Goal: Task Accomplishment & Management: Manage account settings

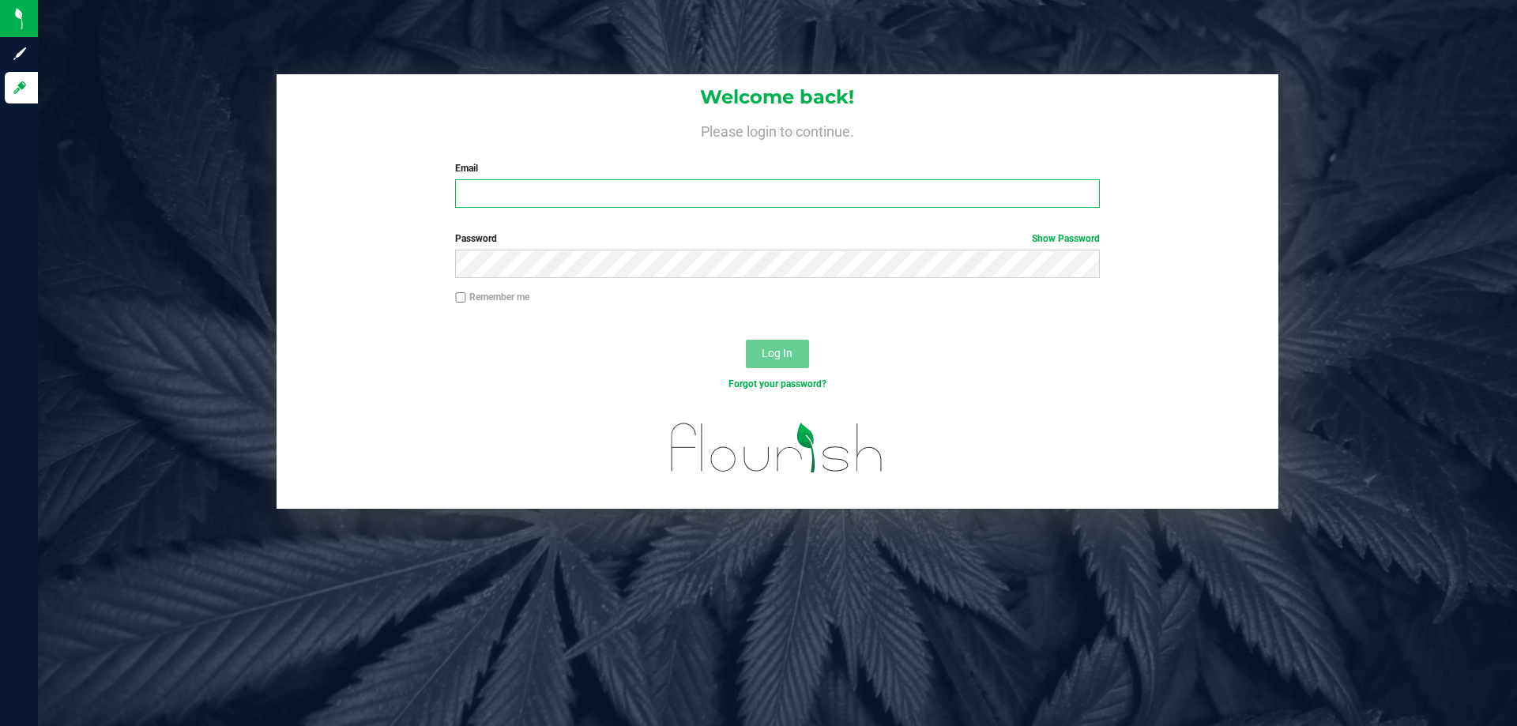
click at [582, 199] on input "Email" at bounding box center [777, 193] width 644 height 28
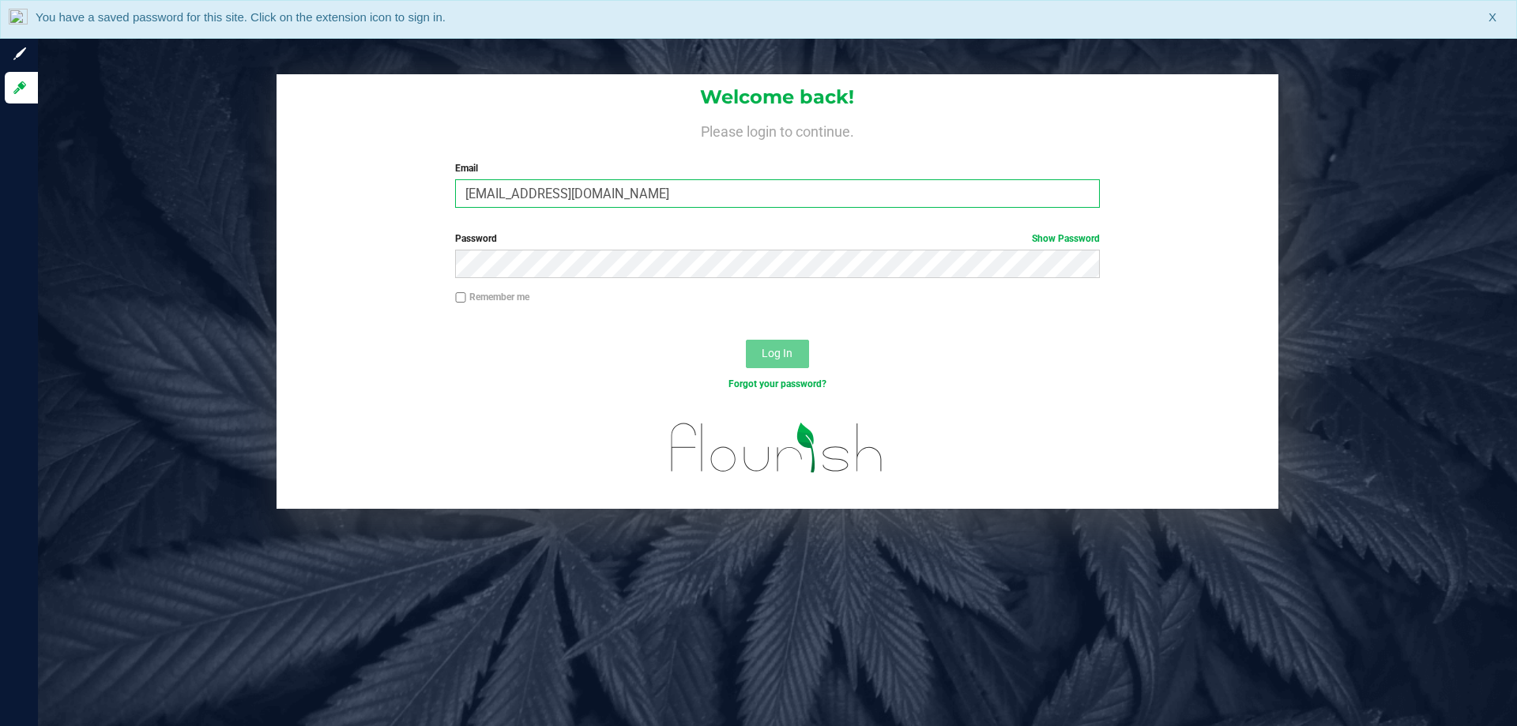
type input "[EMAIL_ADDRESS][DOMAIN_NAME]"
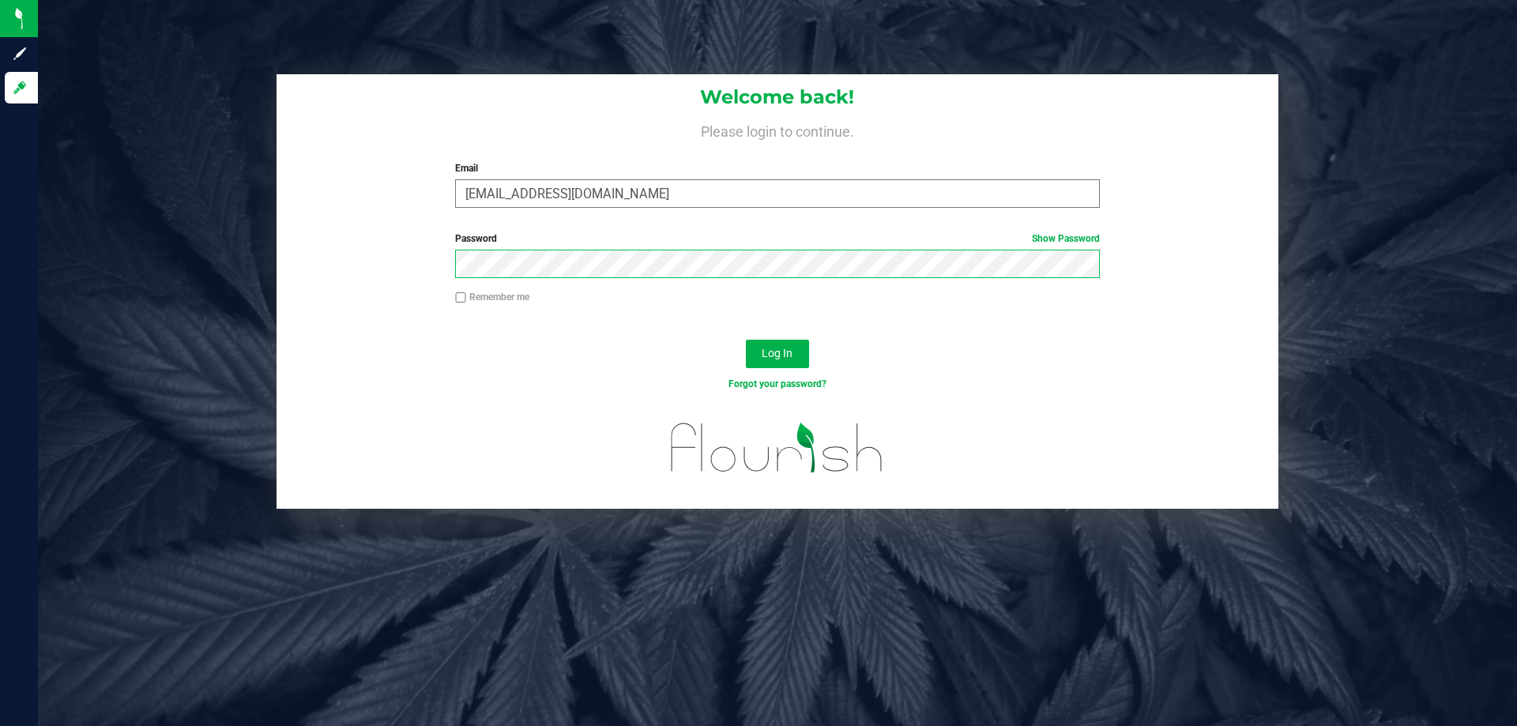
click at [746, 340] on button "Log In" at bounding box center [777, 354] width 63 height 28
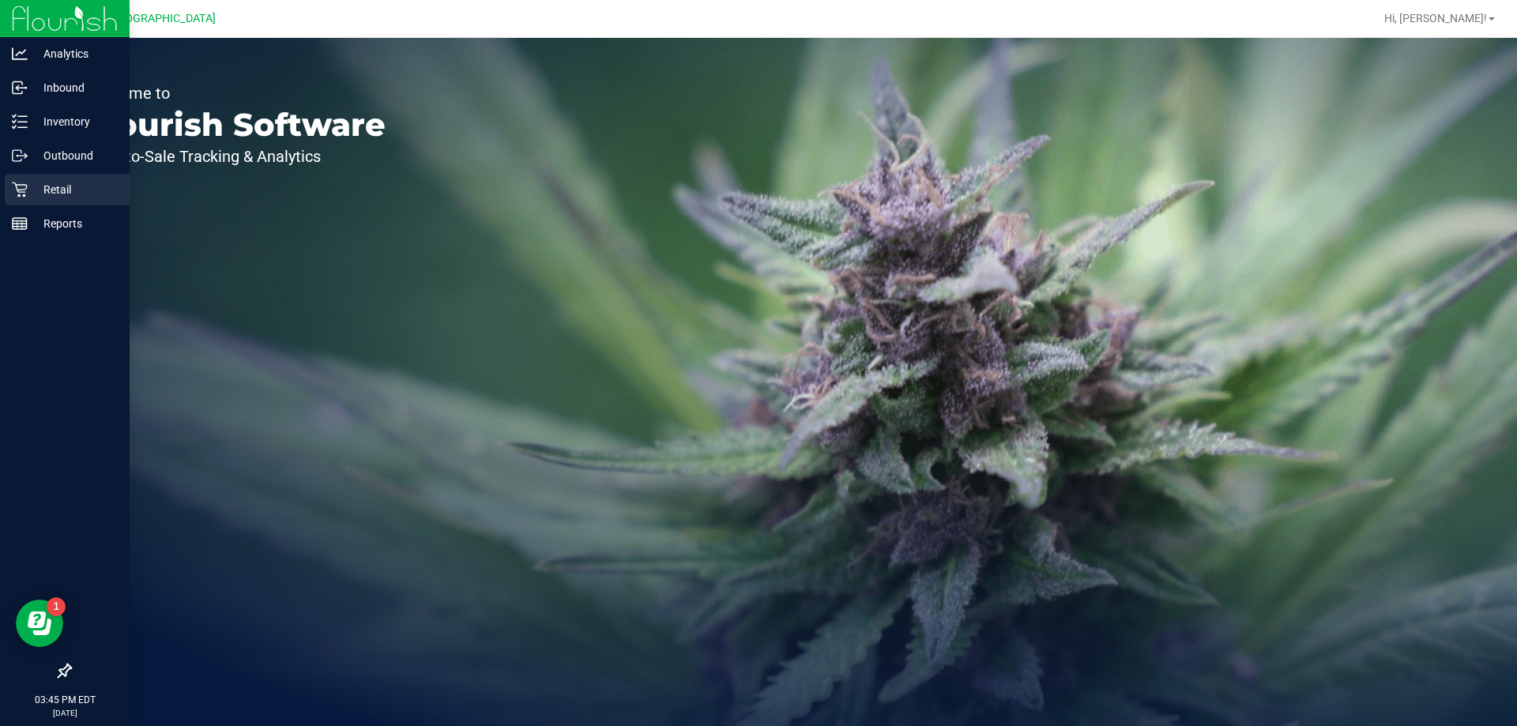
click at [47, 181] on p "Retail" at bounding box center [75, 189] width 95 height 19
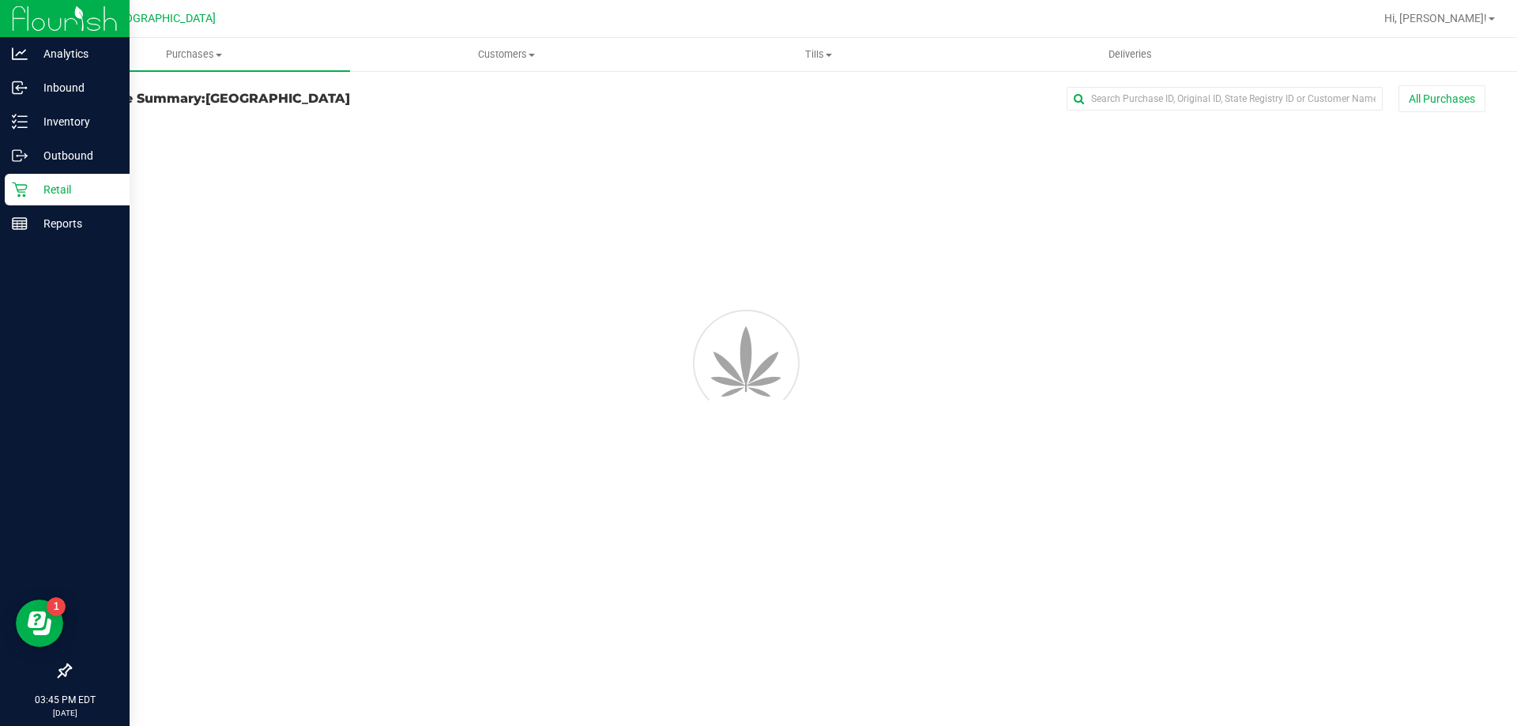
click at [55, 187] on p "Retail" at bounding box center [75, 189] width 95 height 19
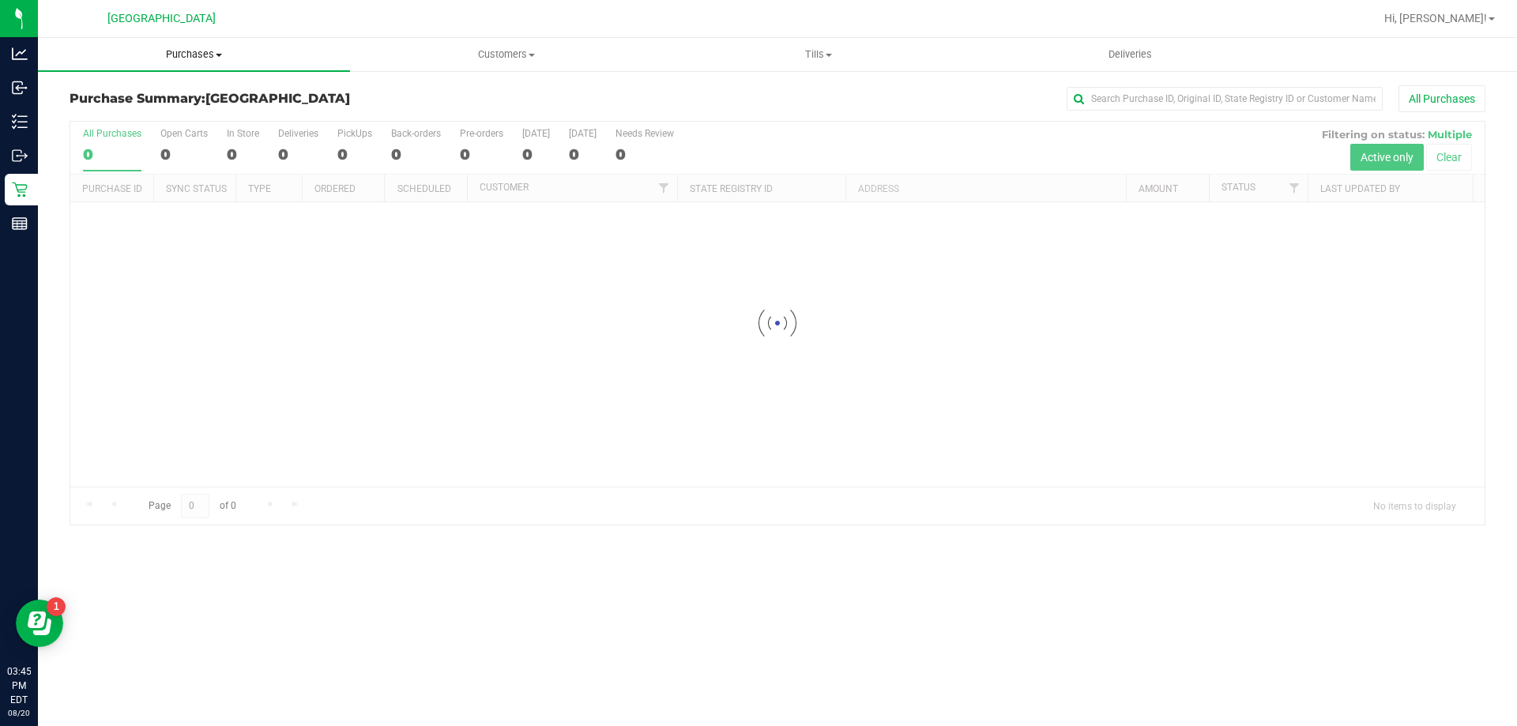
click at [210, 52] on span "Purchases" at bounding box center [194, 54] width 312 height 14
click at [122, 115] on span "Fulfillment" at bounding box center [87, 113] width 98 height 13
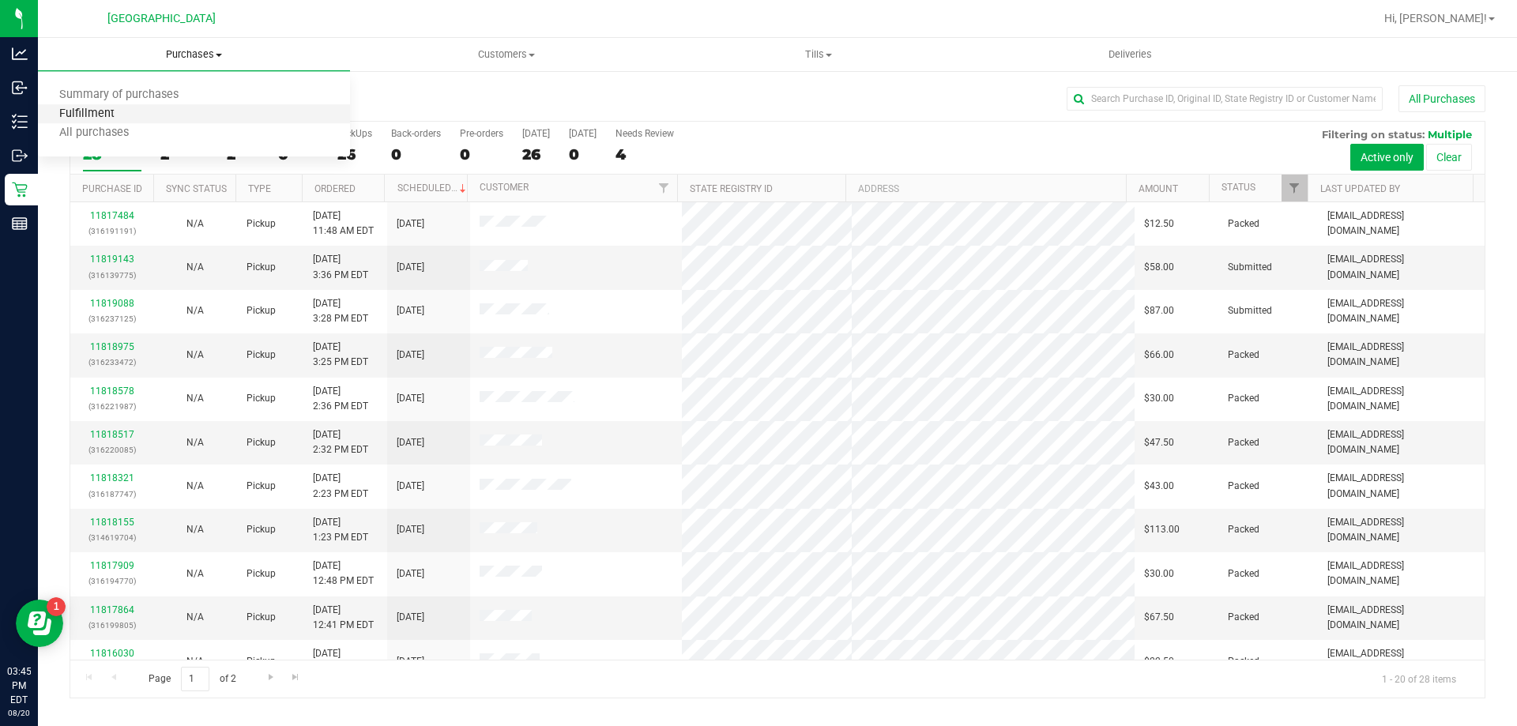
click at [107, 112] on span "Fulfillment" at bounding box center [87, 113] width 98 height 13
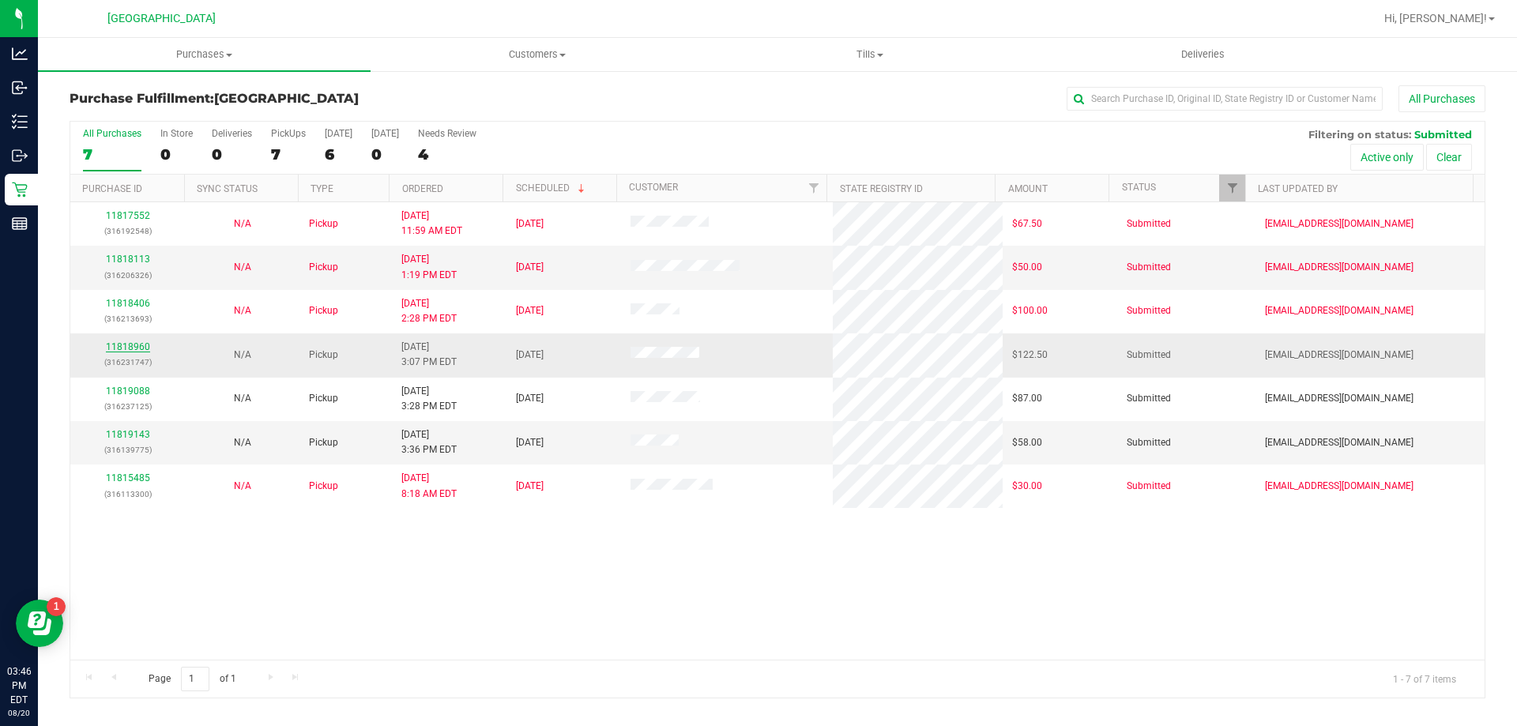
click at [145, 345] on link "11818960" at bounding box center [128, 346] width 44 height 11
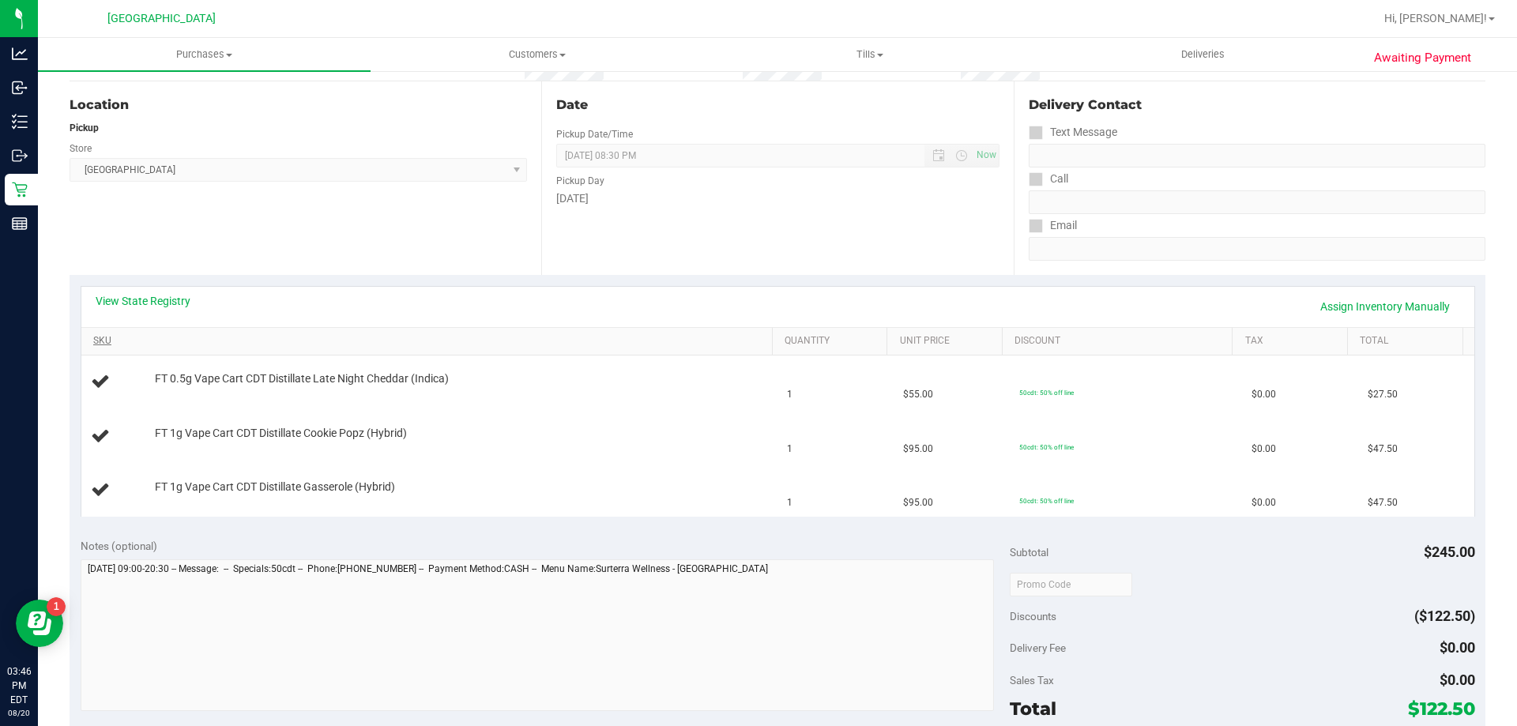
scroll to position [158, 0]
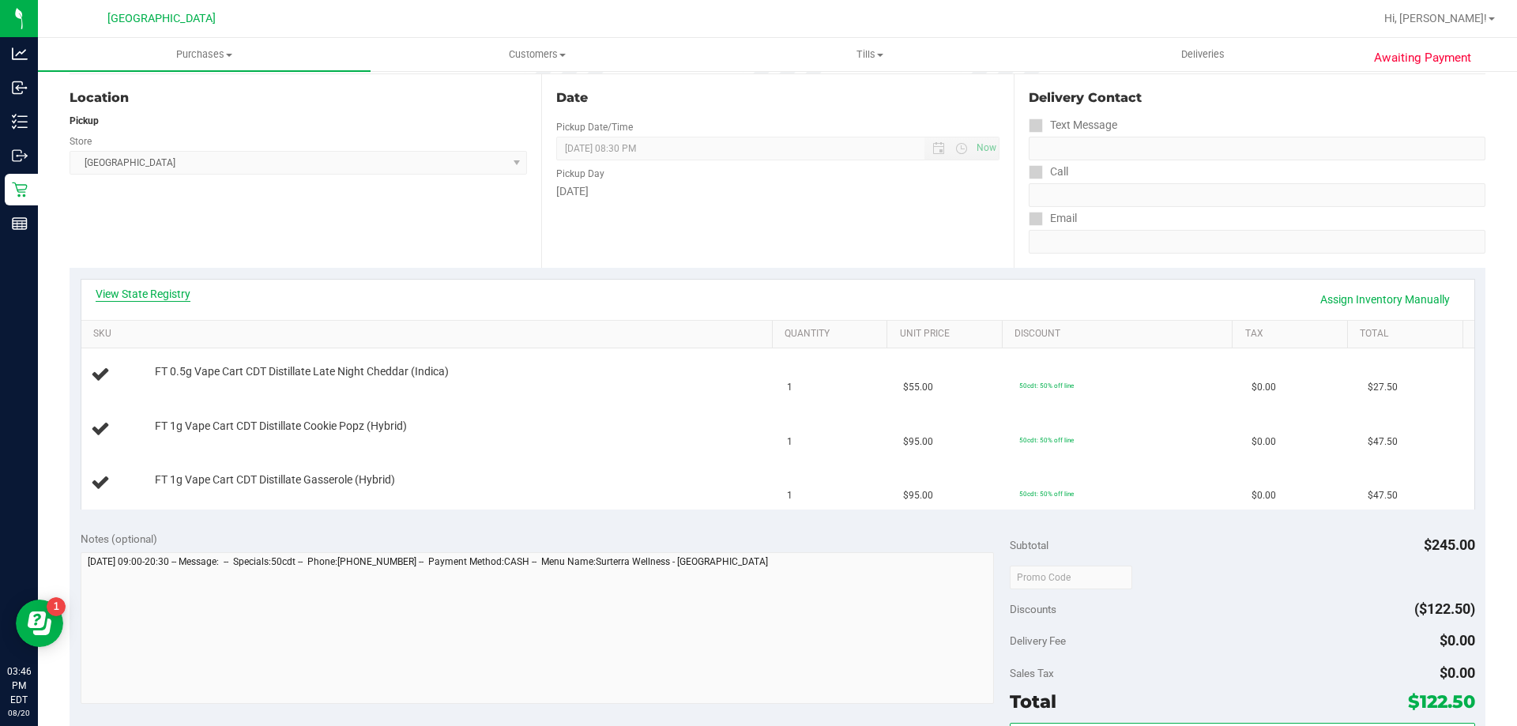
click at [147, 288] on link "View State Registry" at bounding box center [143, 294] width 95 height 16
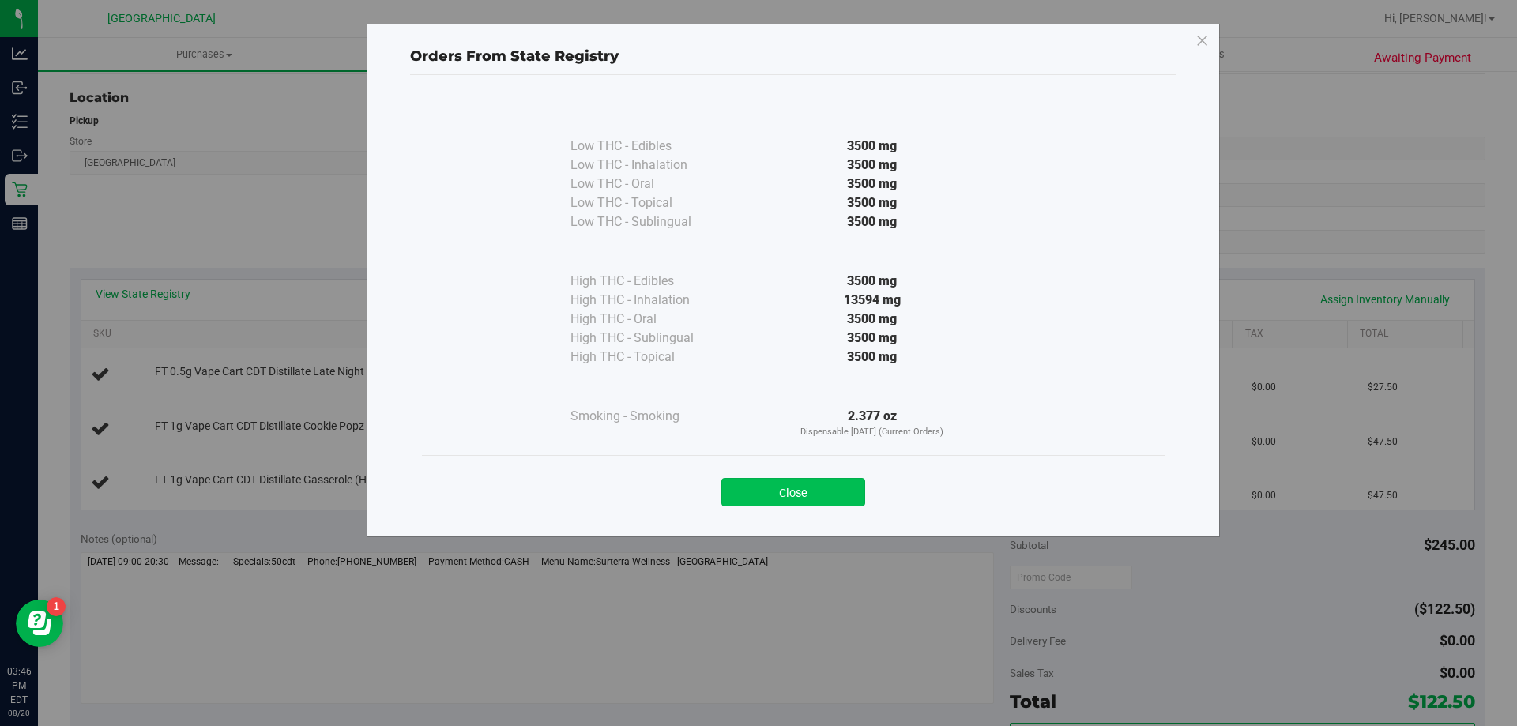
click at [796, 488] on button "Close" at bounding box center [794, 492] width 144 height 28
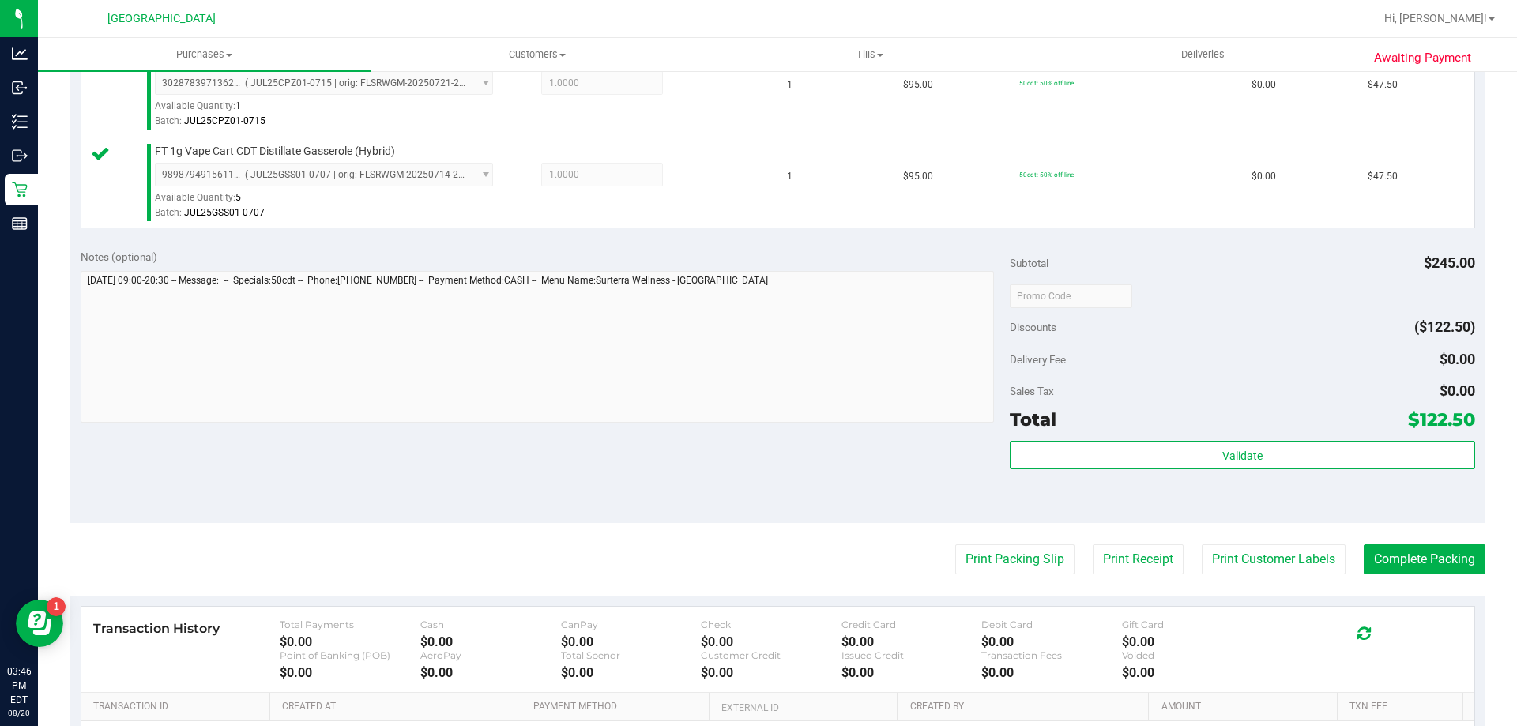
scroll to position [553, 0]
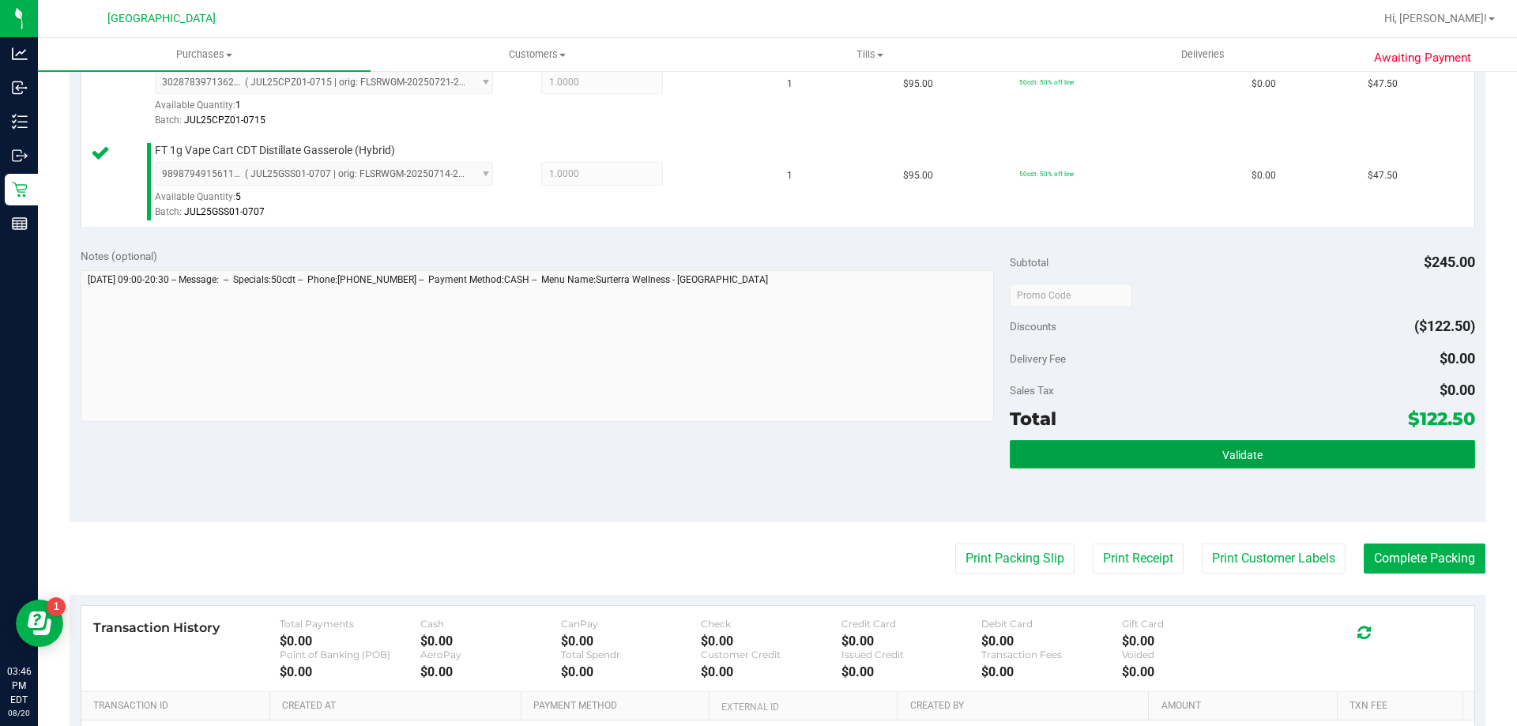
click at [1179, 458] on button "Validate" at bounding box center [1242, 454] width 465 height 28
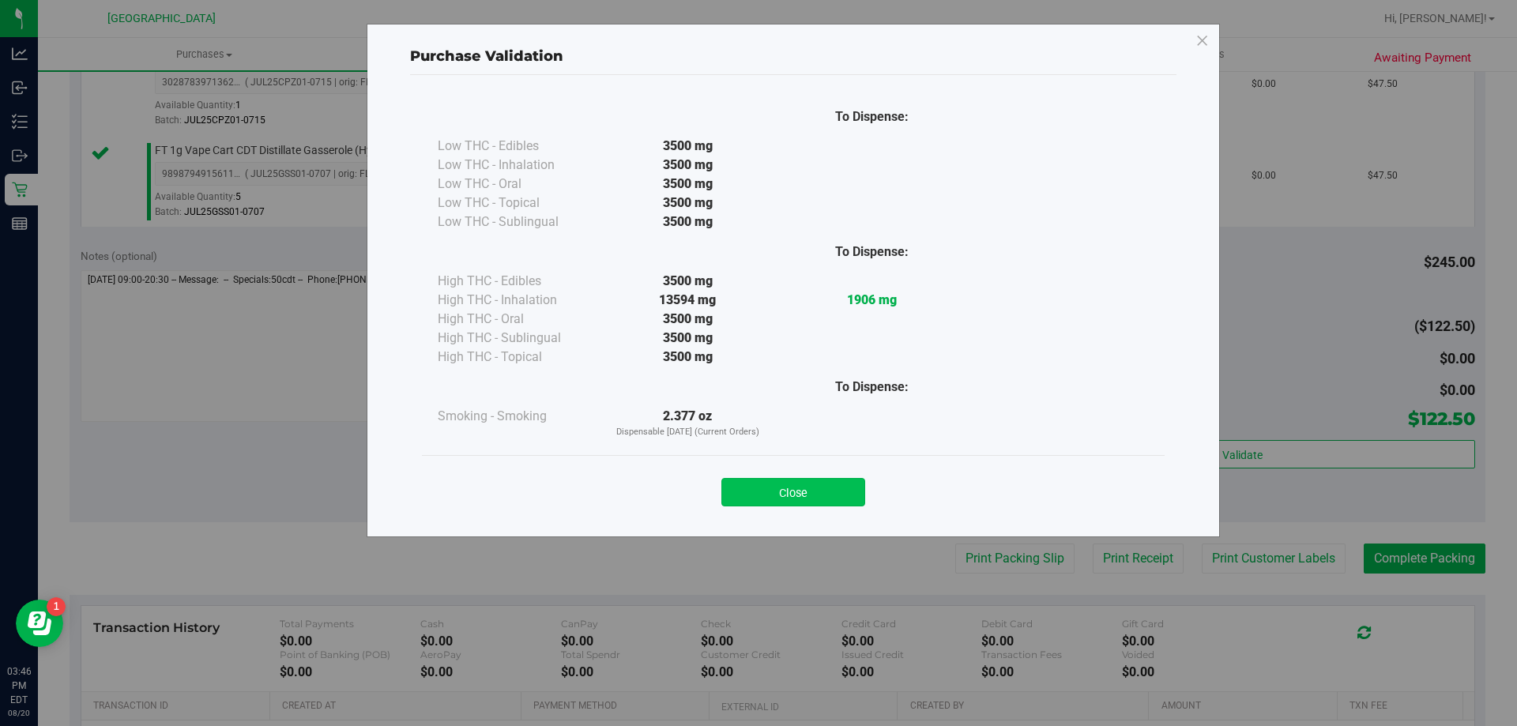
click at [809, 485] on button "Close" at bounding box center [794, 492] width 144 height 28
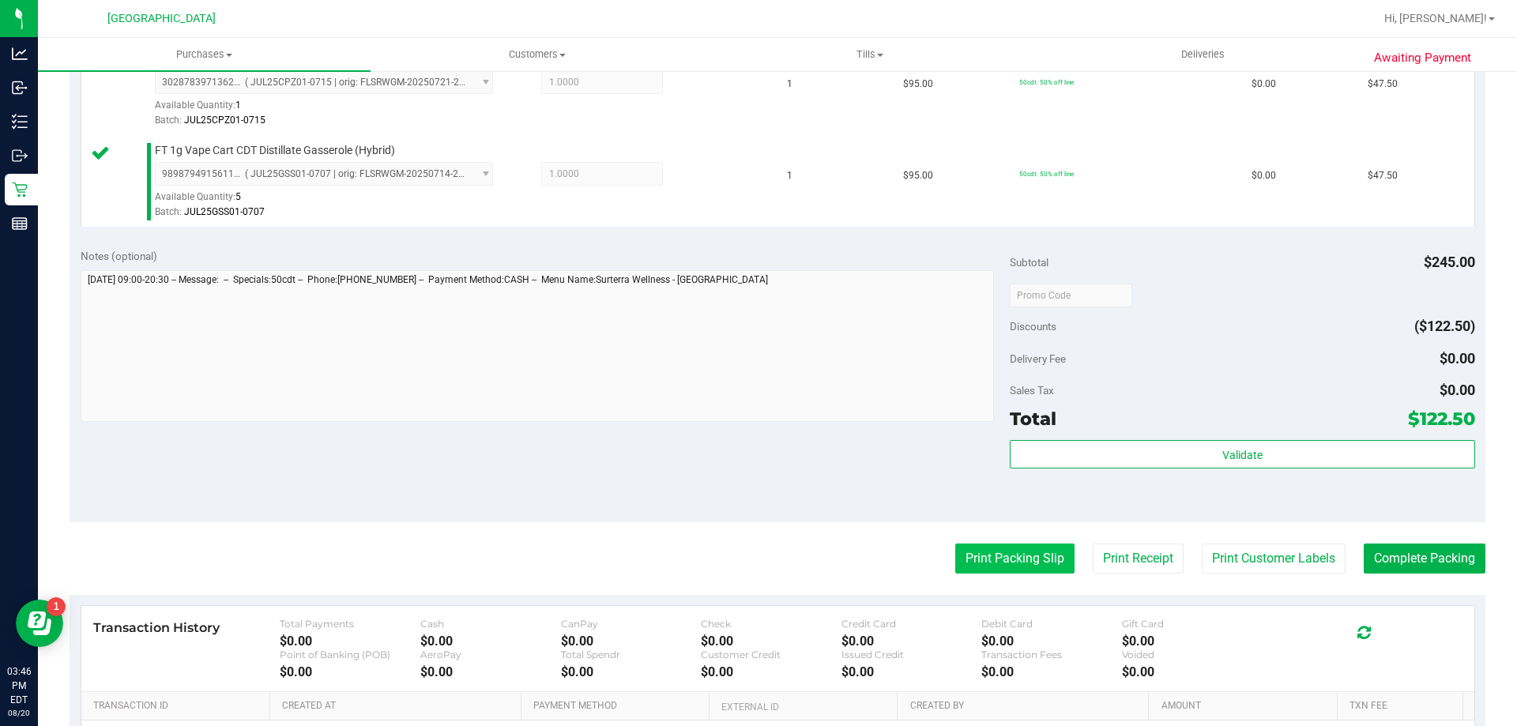
click at [1029, 561] on button "Print Packing Slip" at bounding box center [1014, 559] width 119 height 30
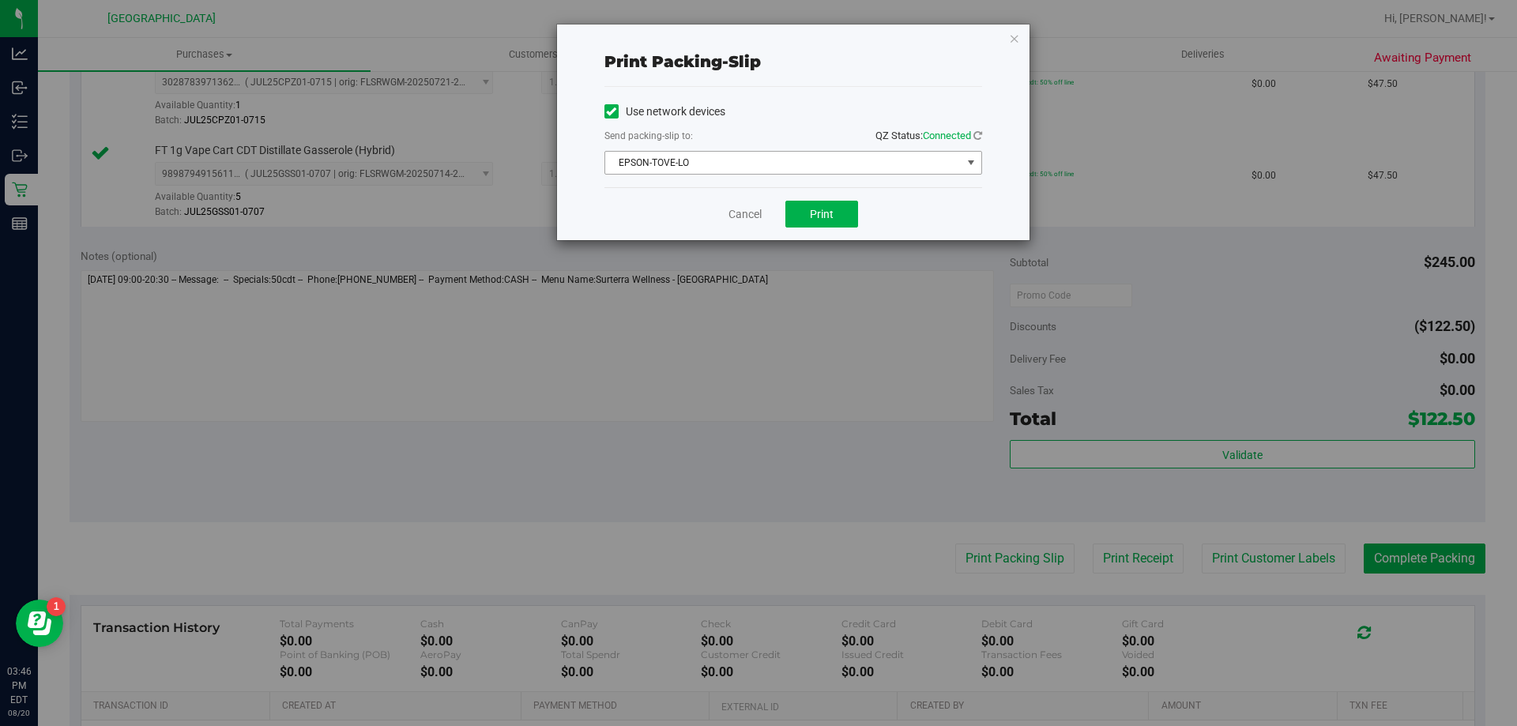
click at [834, 161] on span "EPSON-TOVE-LO" at bounding box center [783, 163] width 356 height 22
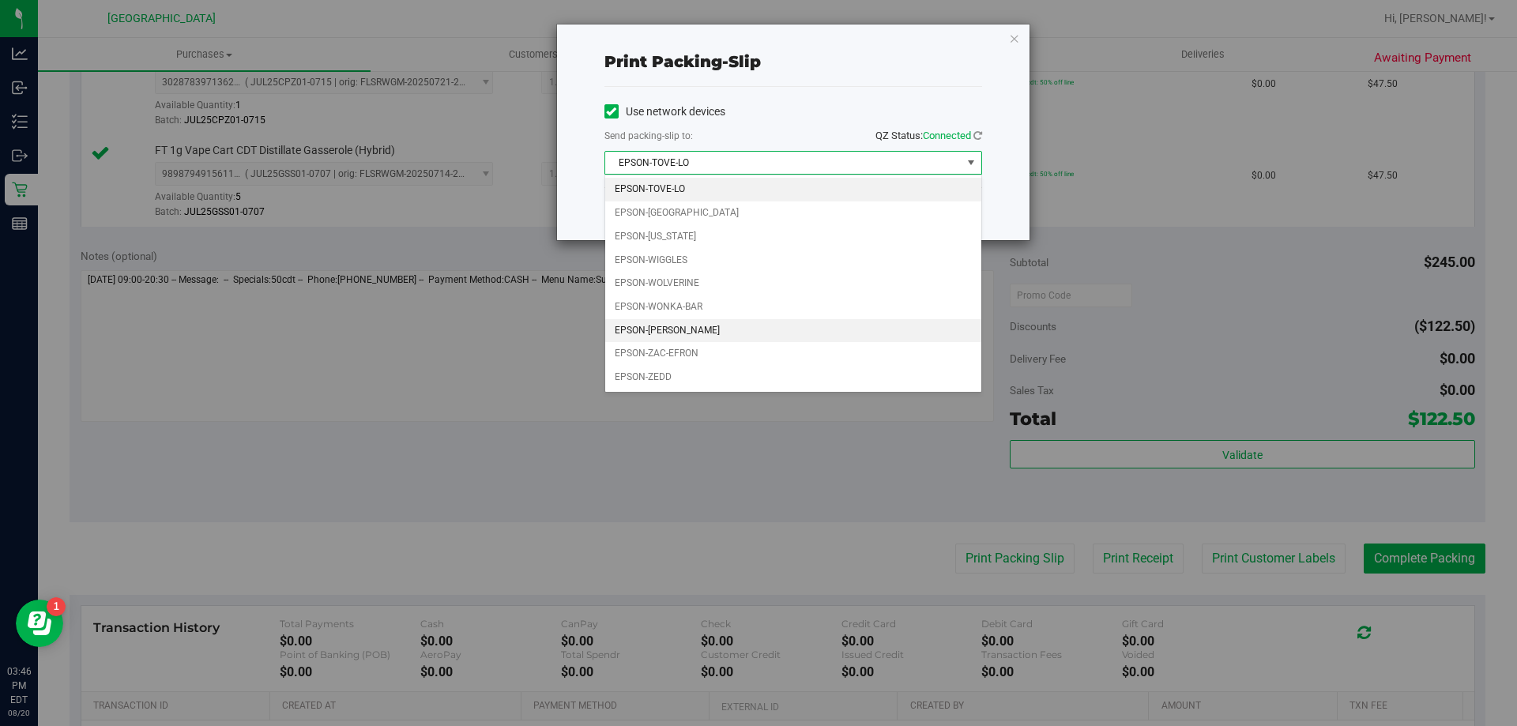
click at [696, 326] on li "EPSON-[PERSON_NAME]" at bounding box center [793, 331] width 376 height 24
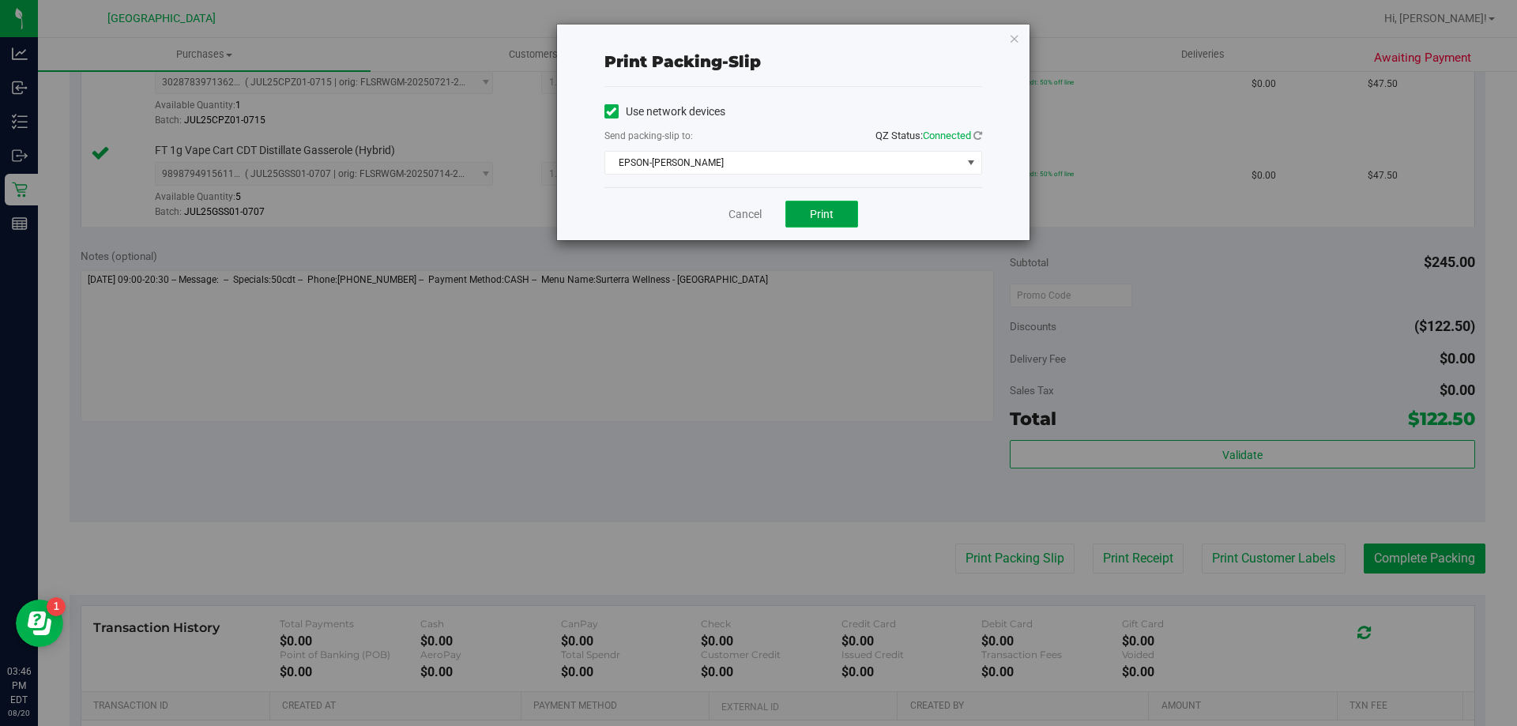
click at [808, 213] on button "Print" at bounding box center [822, 214] width 73 height 27
click at [1012, 34] on icon "button" at bounding box center [1014, 37] width 11 height 19
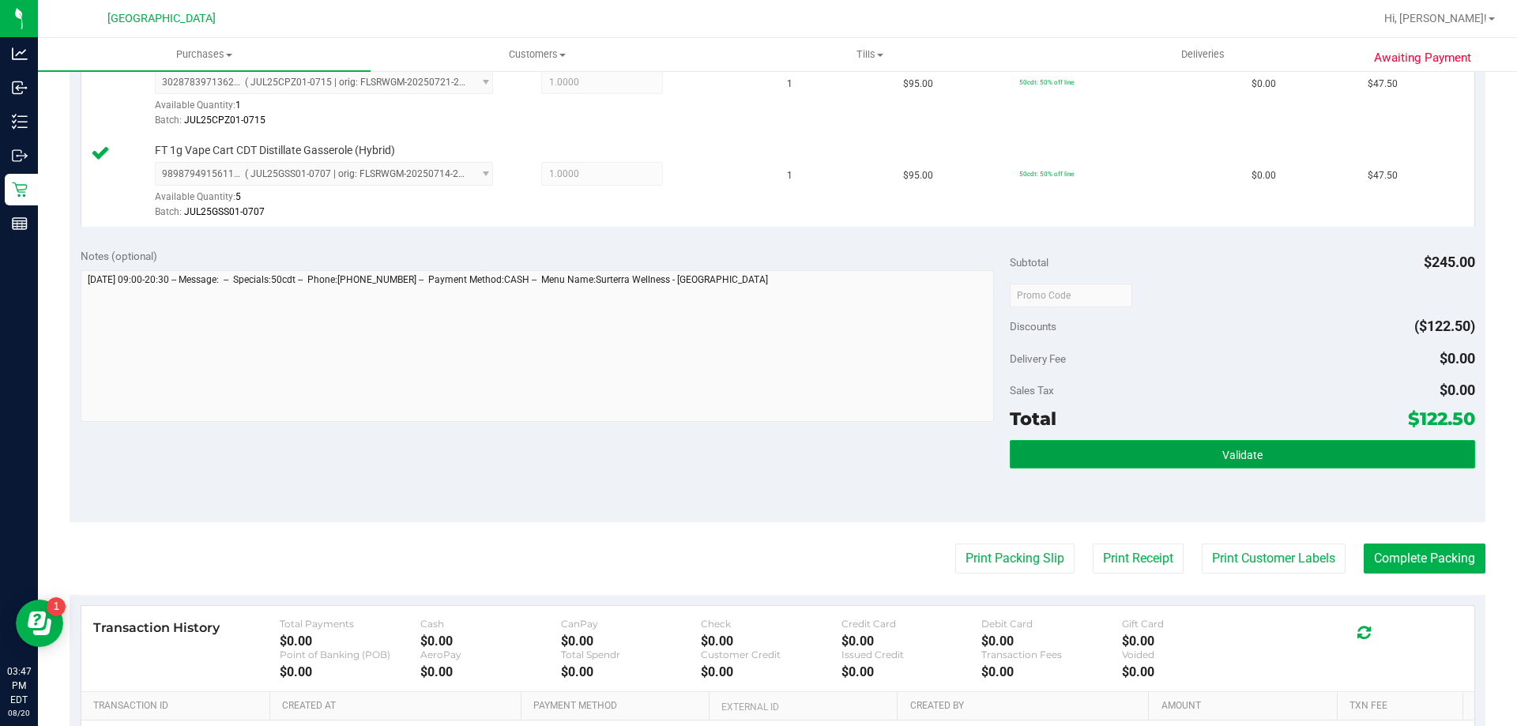
click at [1174, 449] on button "Validate" at bounding box center [1242, 454] width 465 height 28
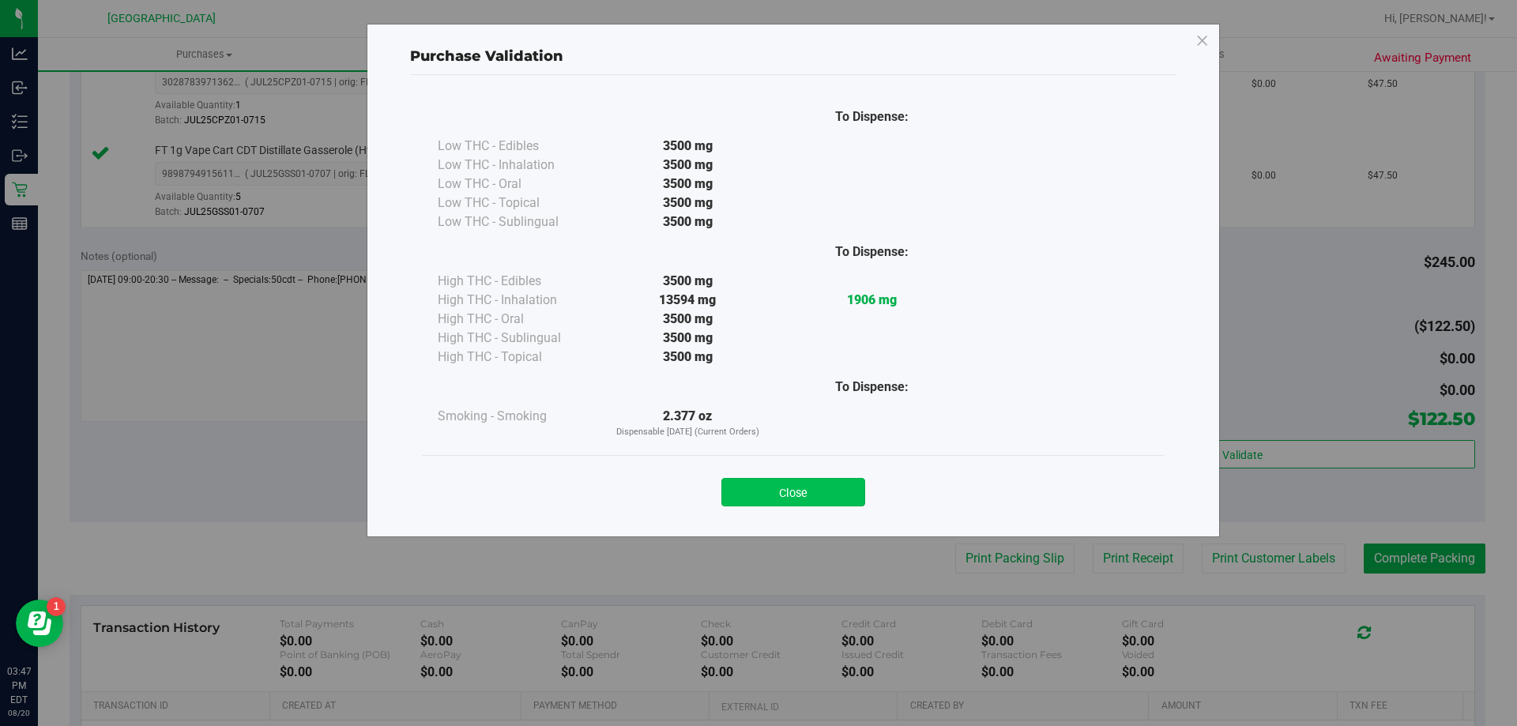
click at [813, 514] on div "To Dispense: Low THC - Edibles 3500 mg" at bounding box center [793, 298] width 767 height 447
click at [815, 503] on button "Close" at bounding box center [794, 492] width 144 height 28
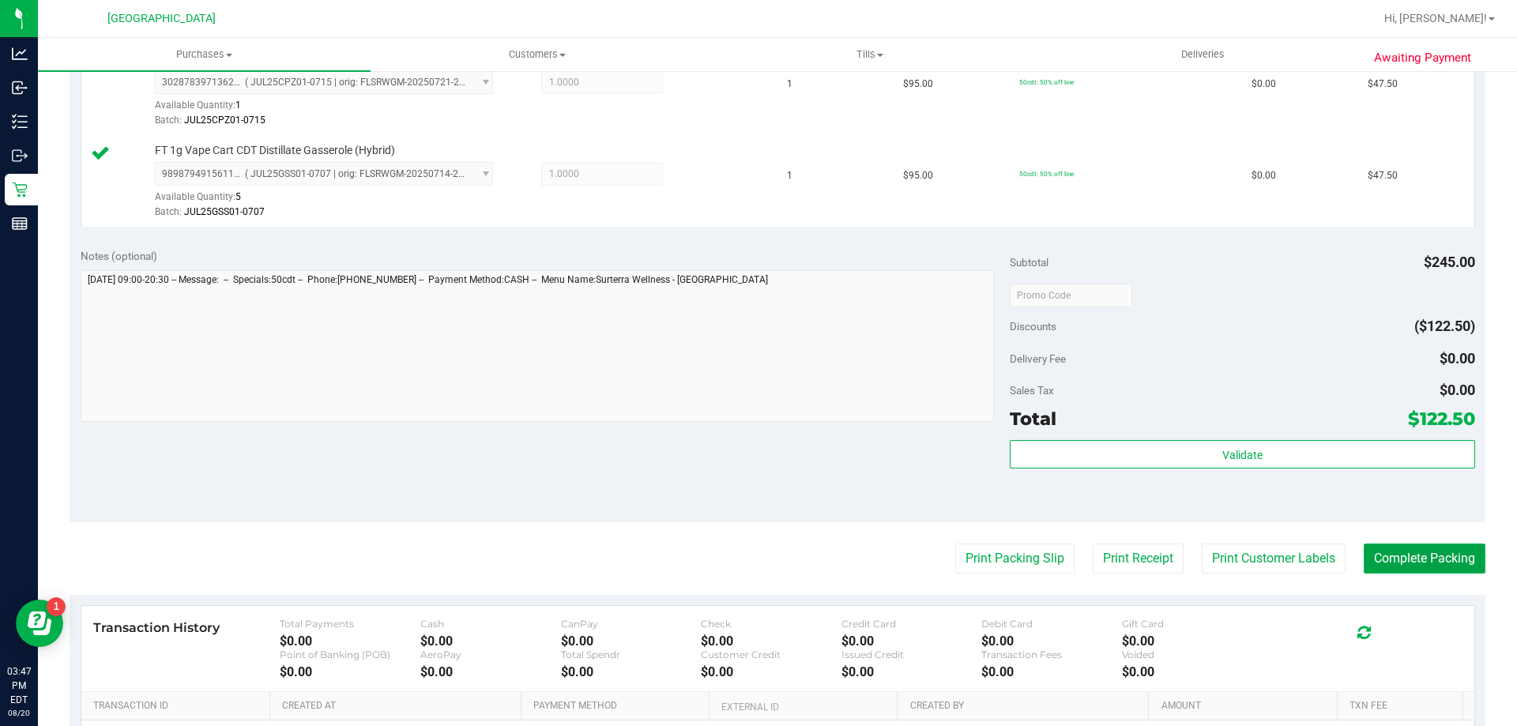
click at [1436, 565] on button "Complete Packing" at bounding box center [1425, 559] width 122 height 30
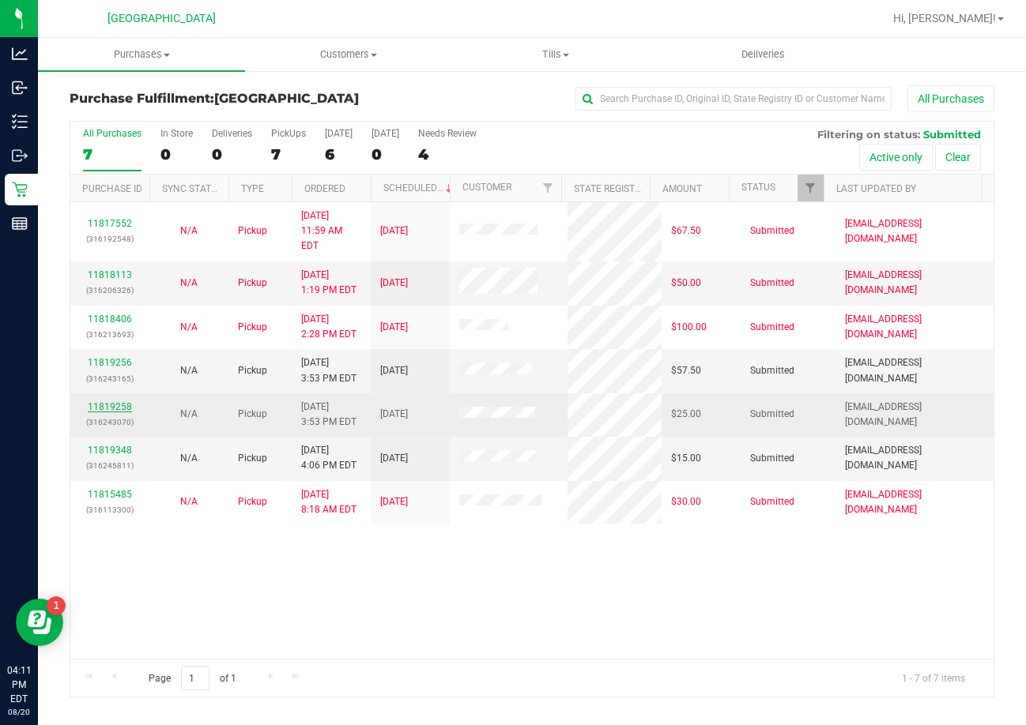
click at [92, 401] on link "11819258" at bounding box center [110, 406] width 44 height 11
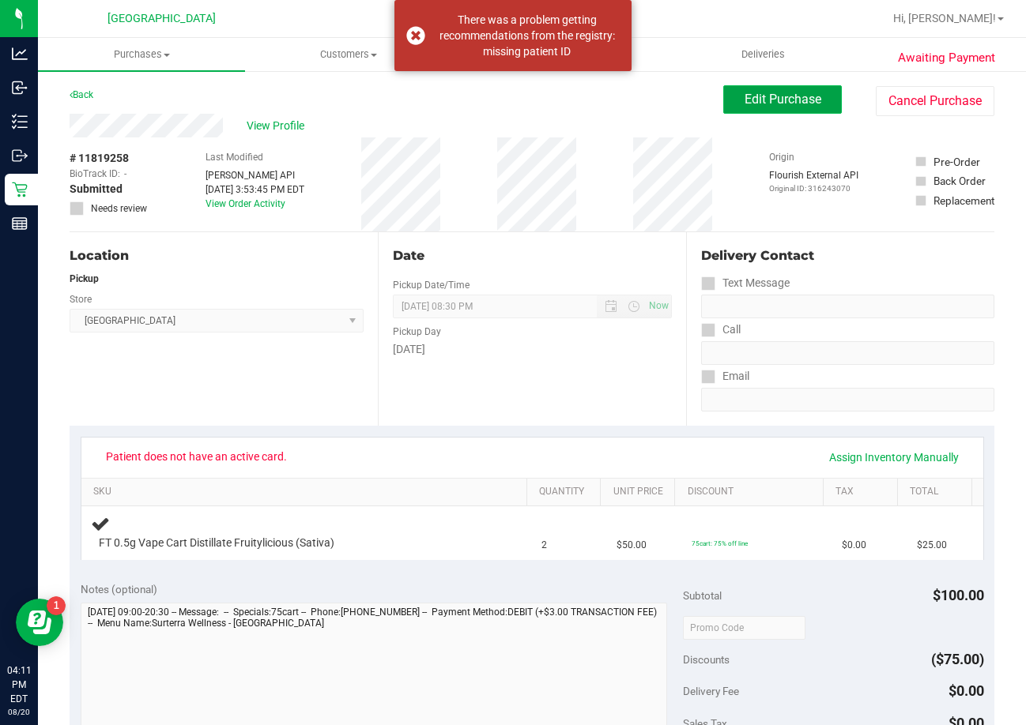
click at [756, 90] on button "Edit Purchase" at bounding box center [782, 99] width 119 height 28
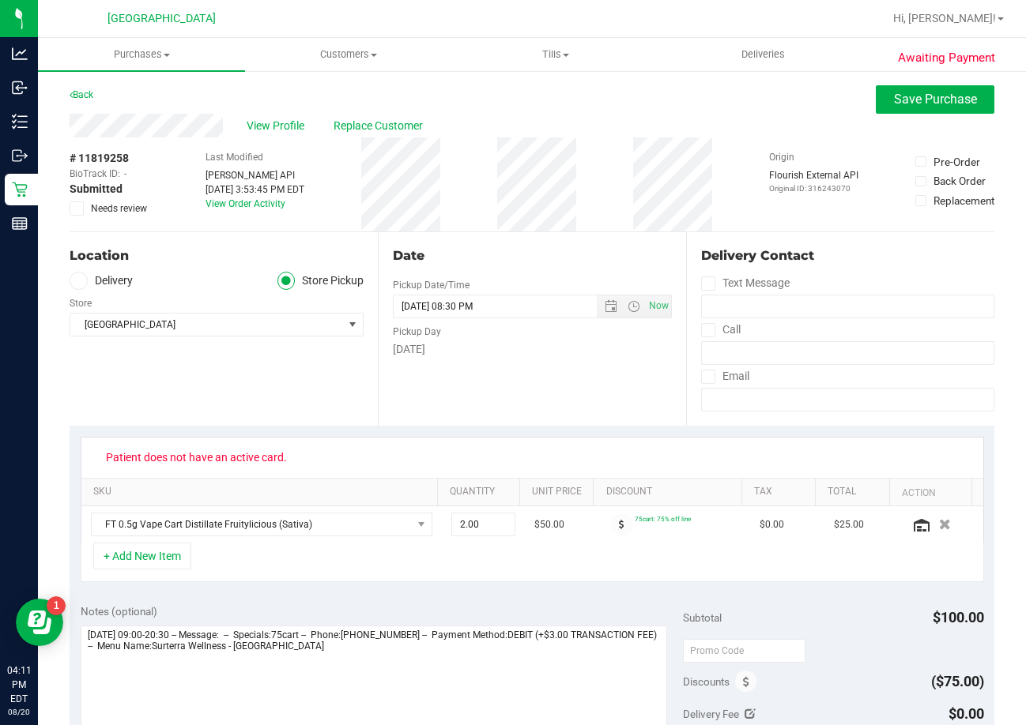
click at [81, 204] on span at bounding box center [77, 209] width 14 height 14
click at [0, 0] on input "Needs review" at bounding box center [0, 0] width 0 height 0
click at [77, 209] on icon at bounding box center [77, 209] width 10 height 0
click at [0, 0] on input "Needs review" at bounding box center [0, 0] width 0 height 0
click at [756, 101] on span "Save Purchase" at bounding box center [935, 99] width 83 height 15
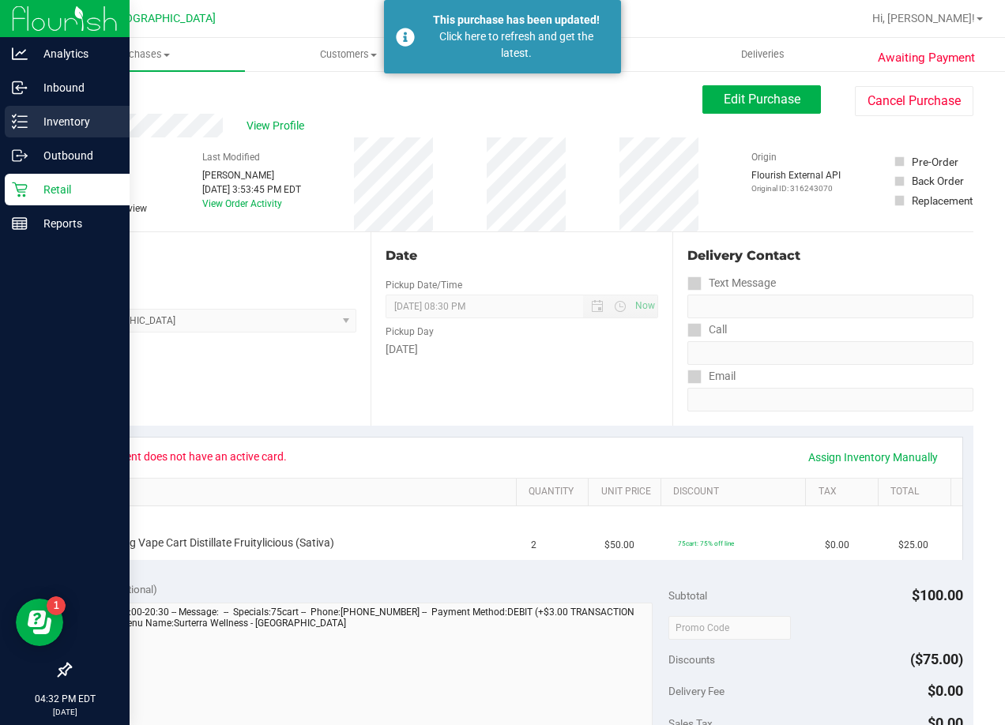
click at [28, 138] on link "Inventory" at bounding box center [65, 123] width 130 height 34
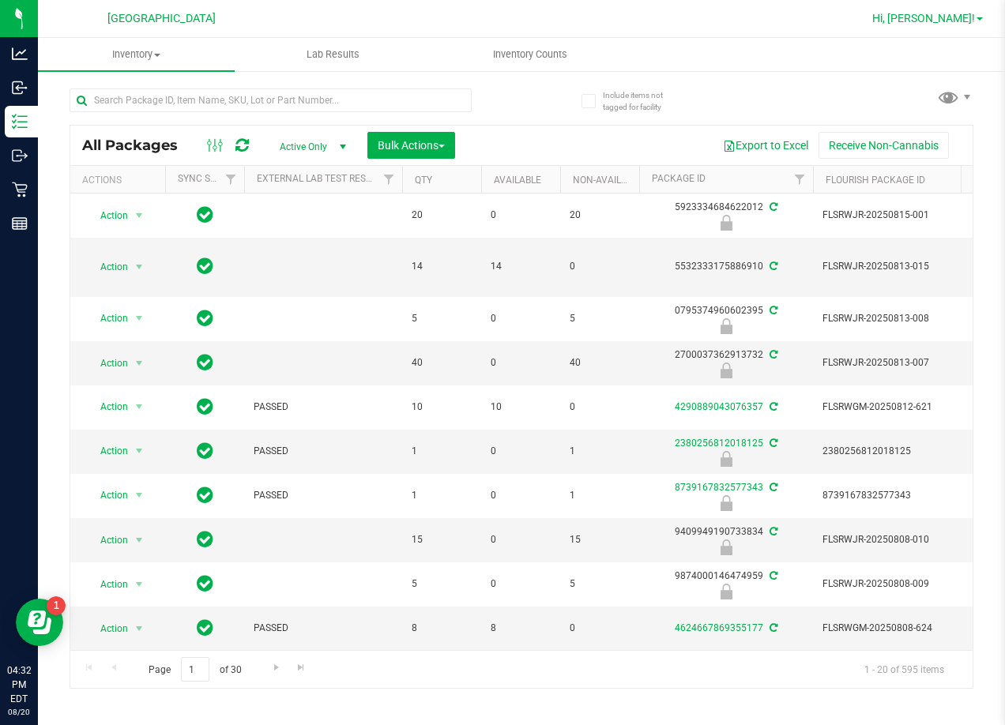
click at [756, 24] on span "Hi, [PERSON_NAME]!" at bounding box center [923, 18] width 103 height 13
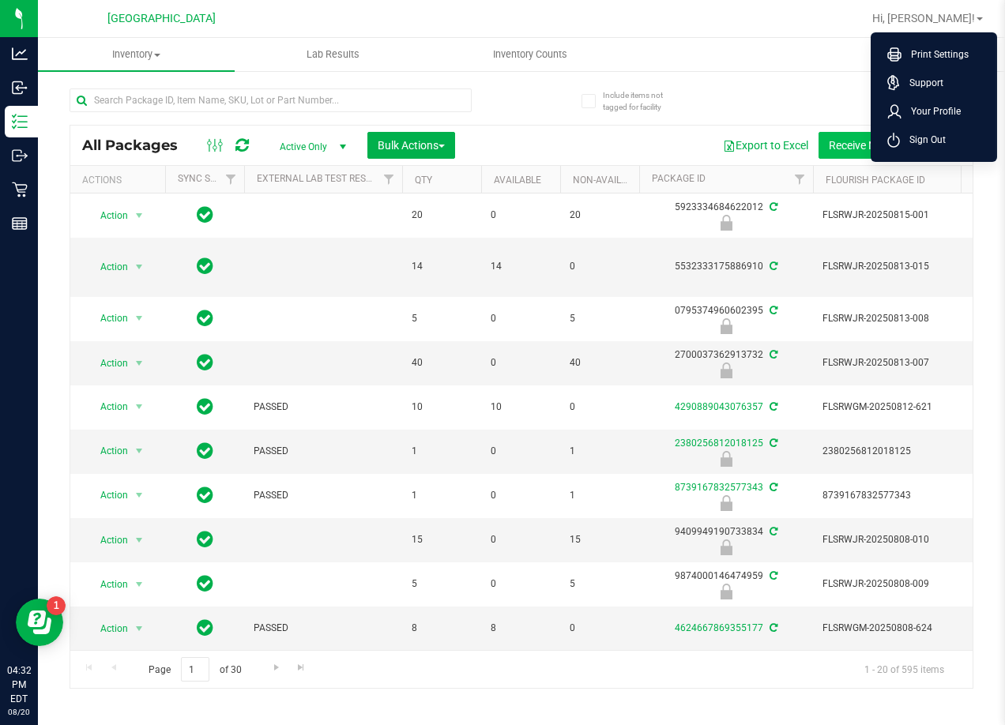
click at [756, 153] on li "Sign Out" at bounding box center [934, 140] width 119 height 28
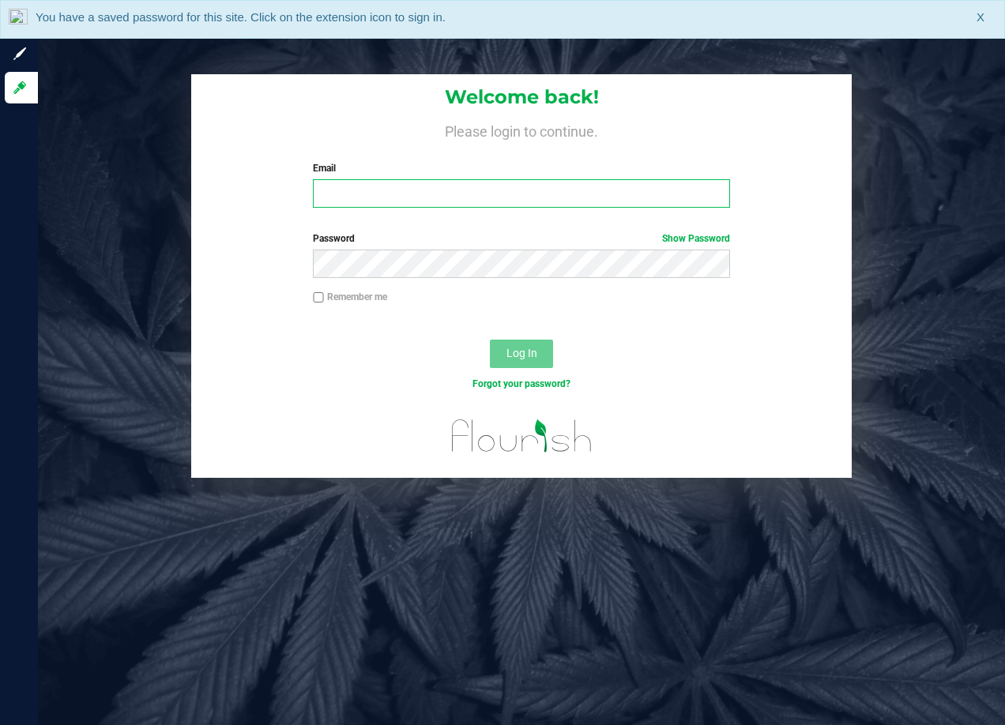
click at [638, 186] on input "Email" at bounding box center [521, 193] width 416 height 28
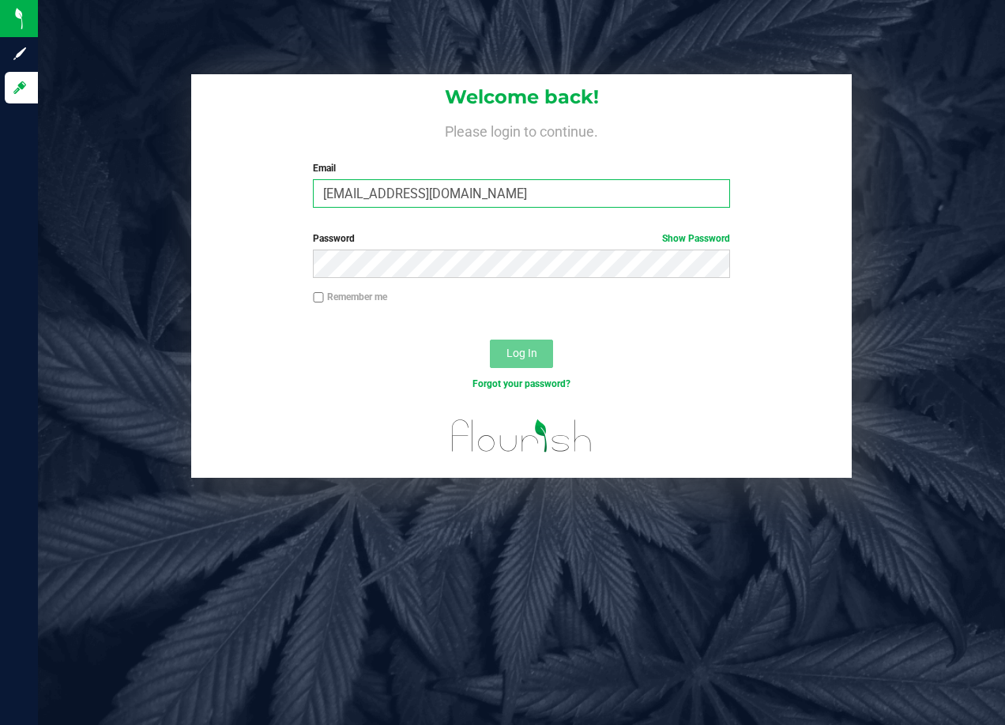
type input "Jgostynski@liveparallel.com"
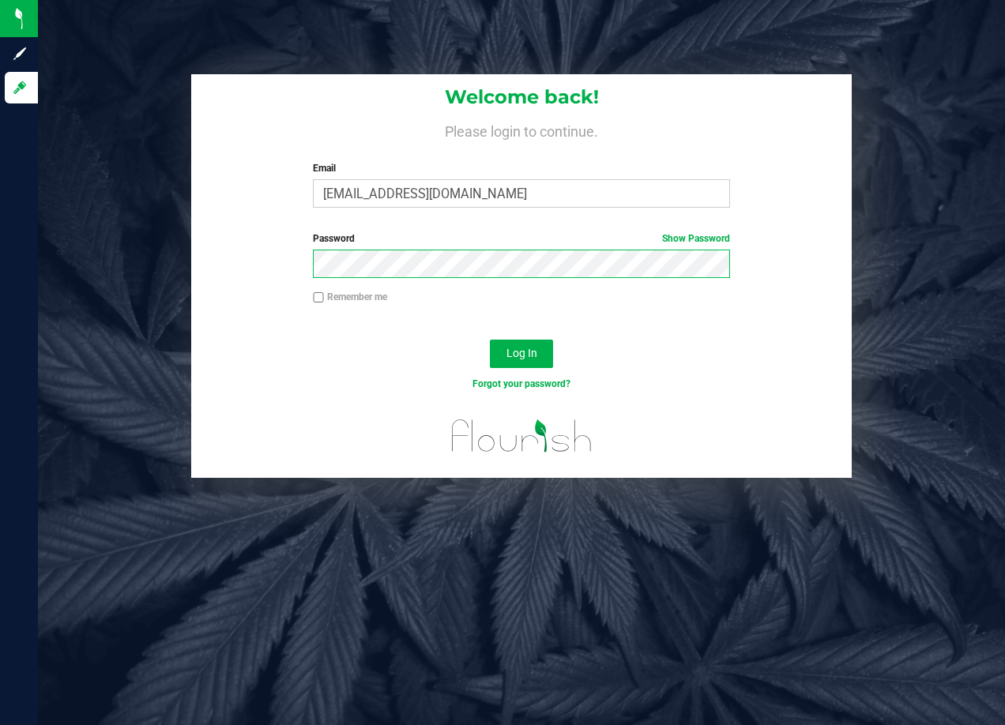
click at [490, 340] on button "Log In" at bounding box center [521, 354] width 63 height 28
